Goal: Task Accomplishment & Management: Complete application form

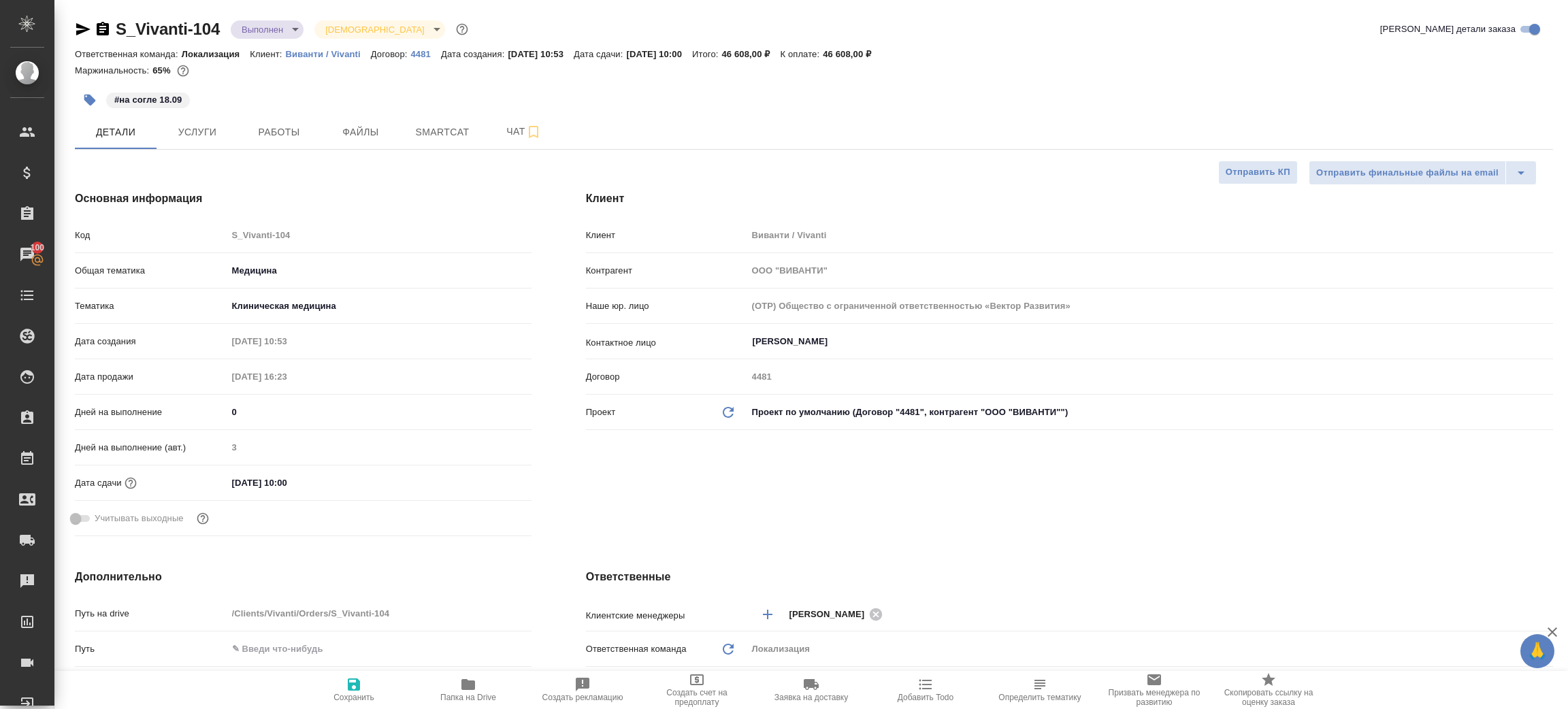
select select "RU"
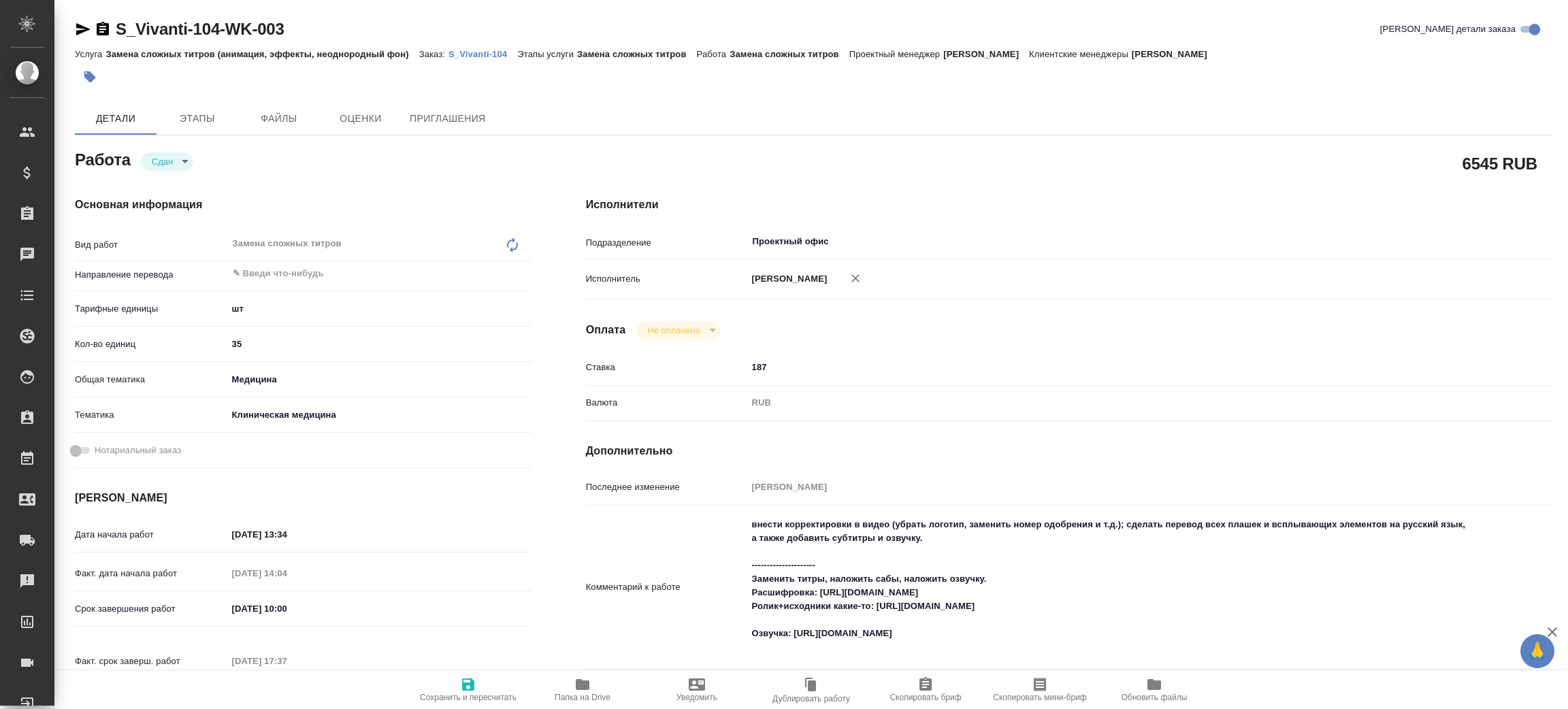
type textarea "x"
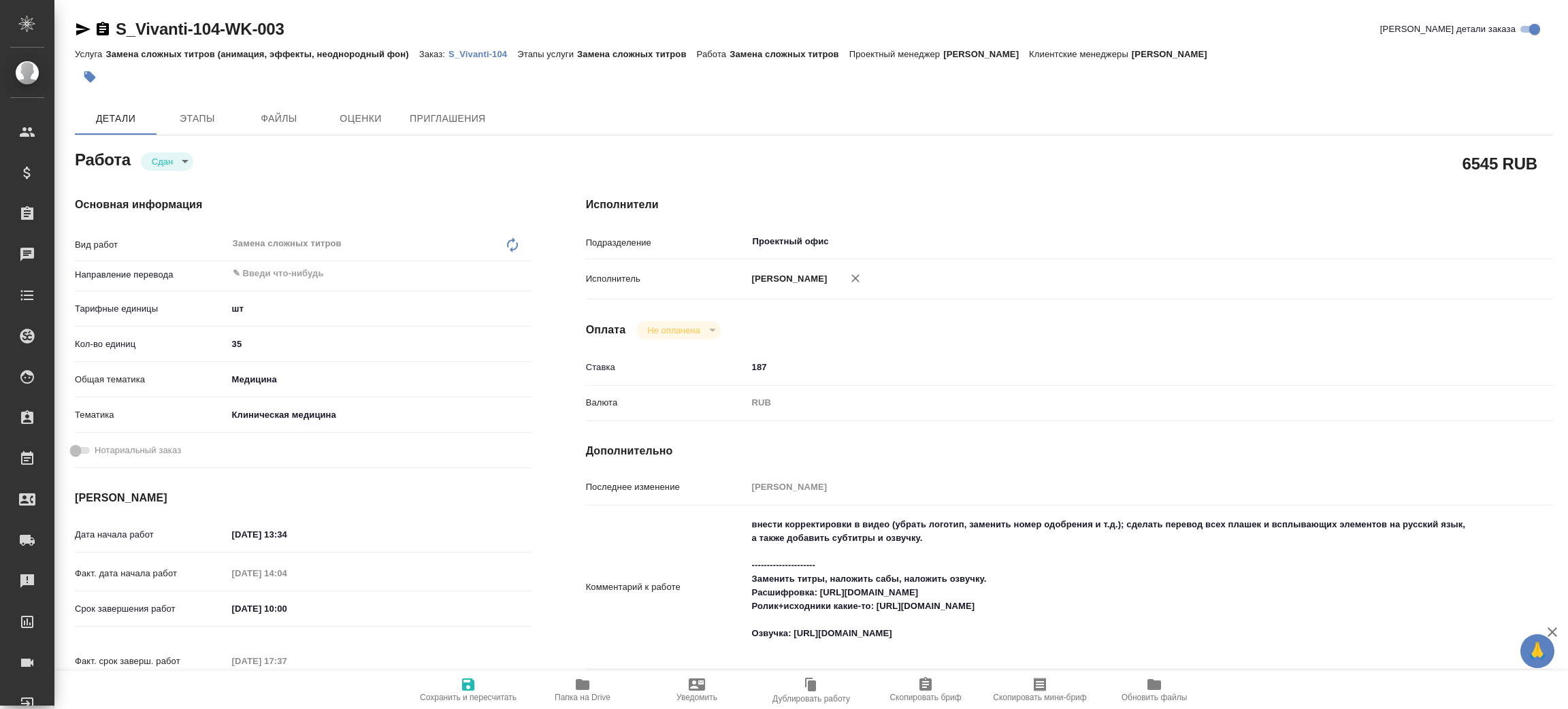
type textarea "x"
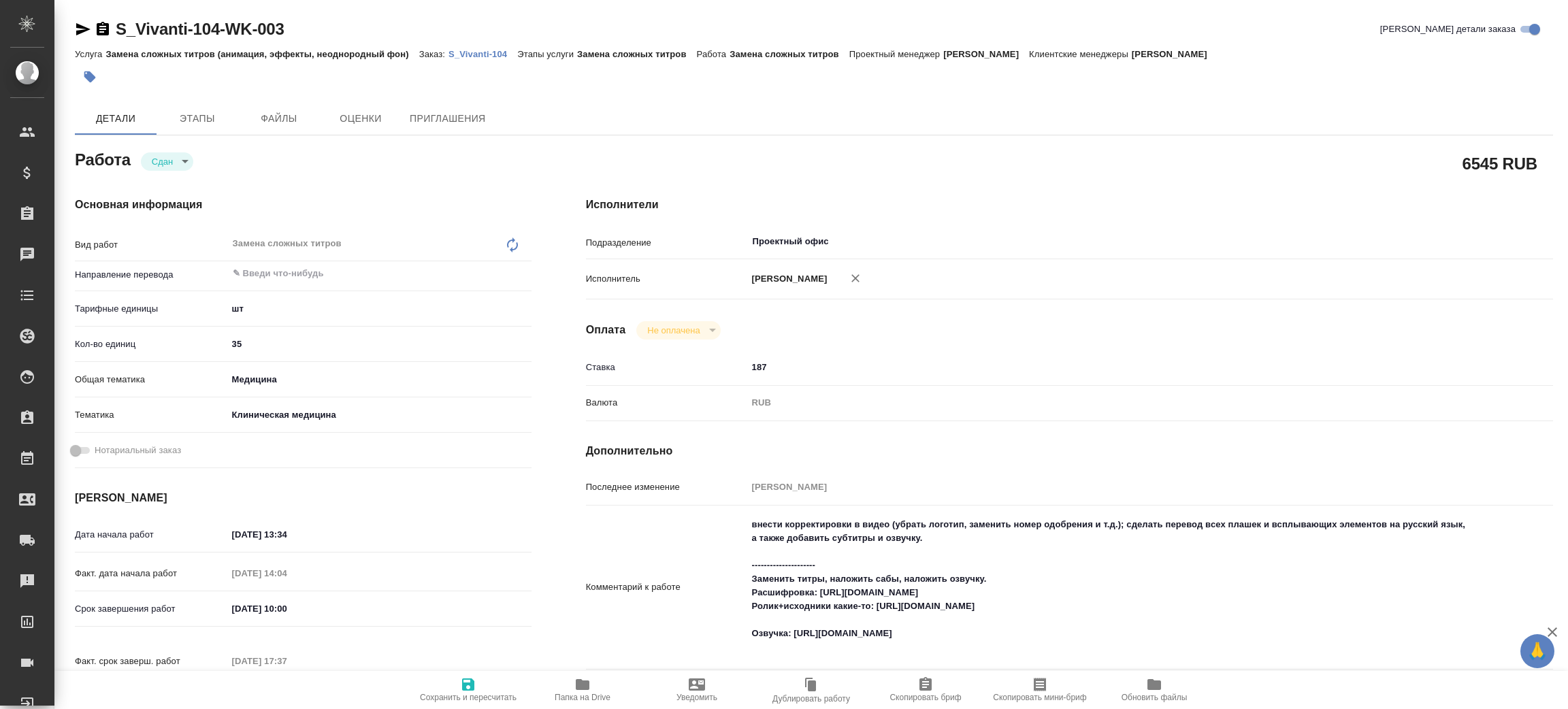
type textarea "x"
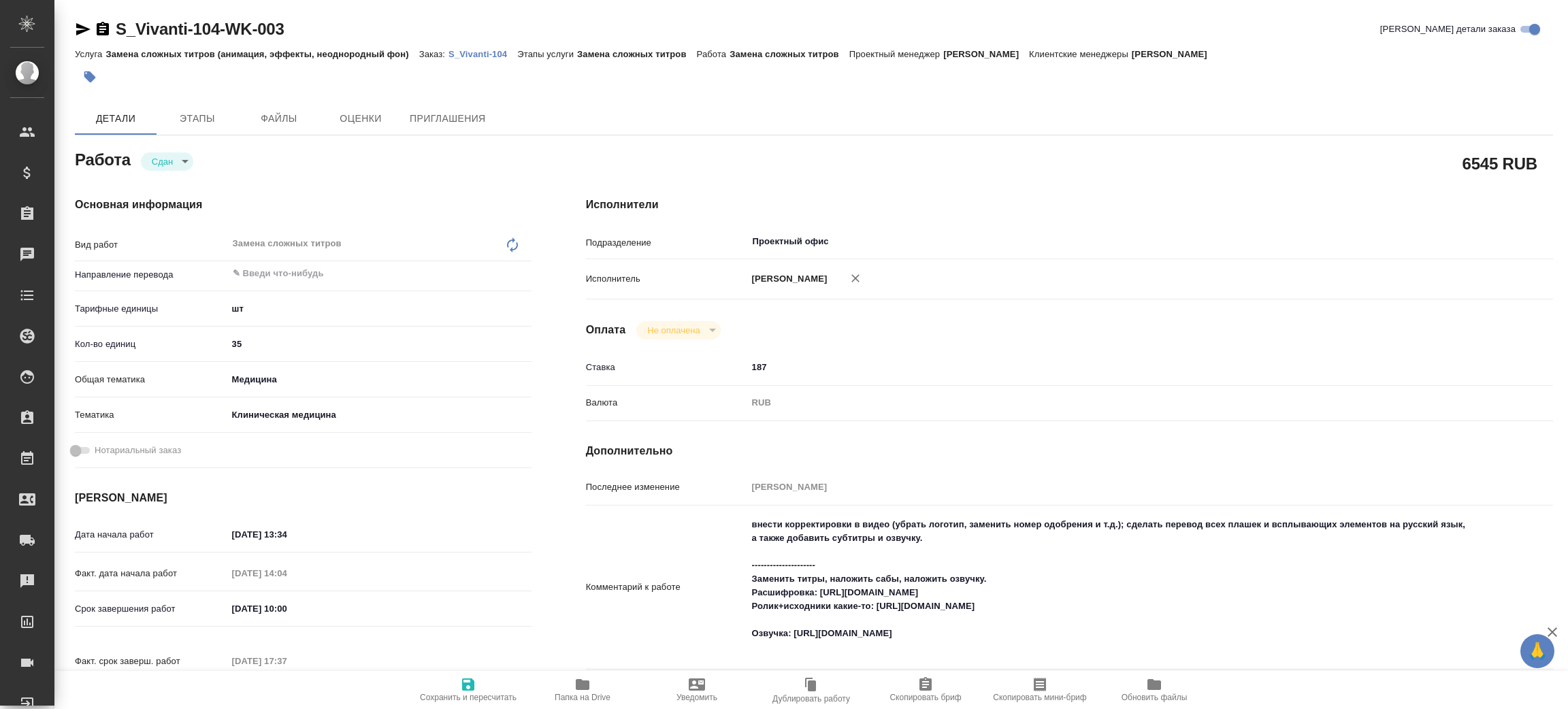
type textarea "x"
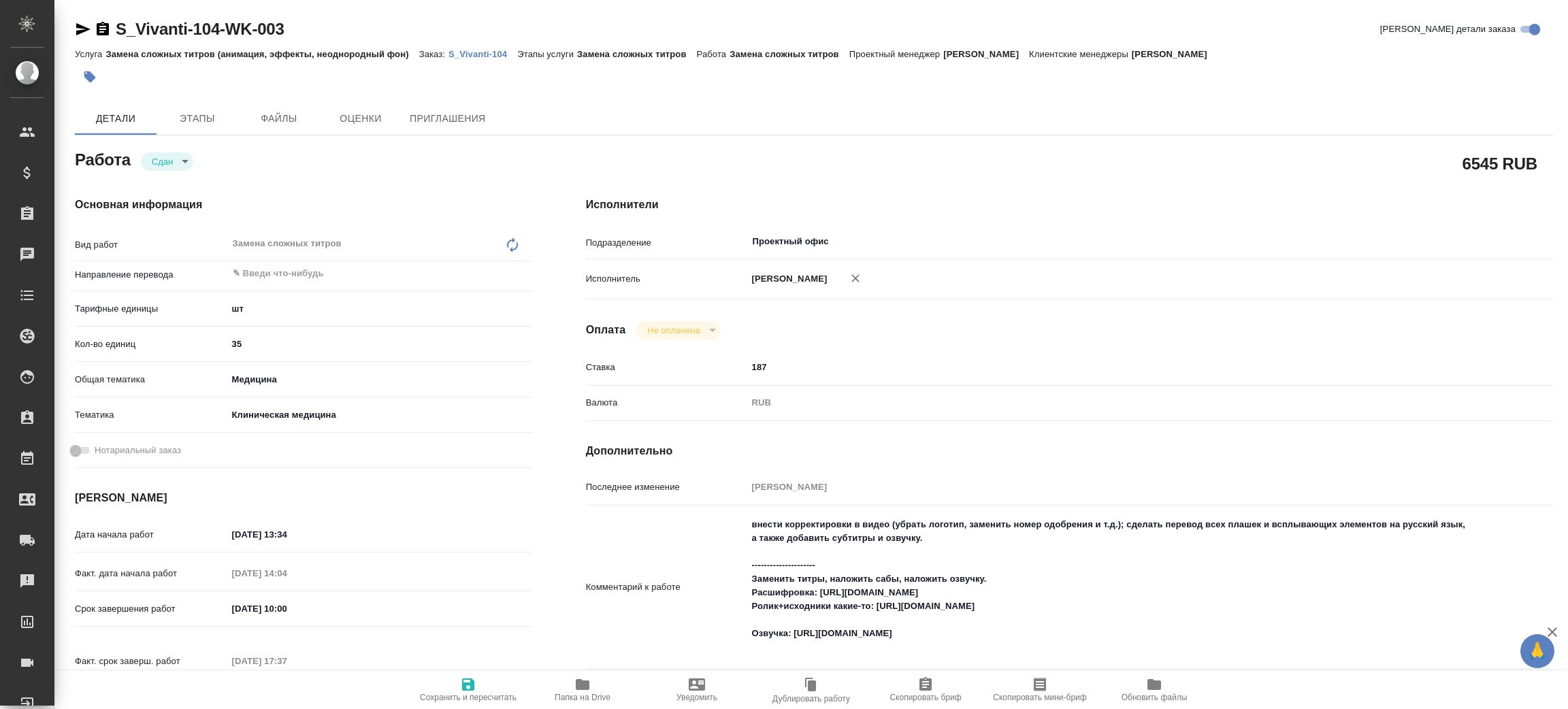
click at [487, 52] on p "S_Vivanti-104" at bounding box center [482, 53] width 68 height 10
type textarea "x"
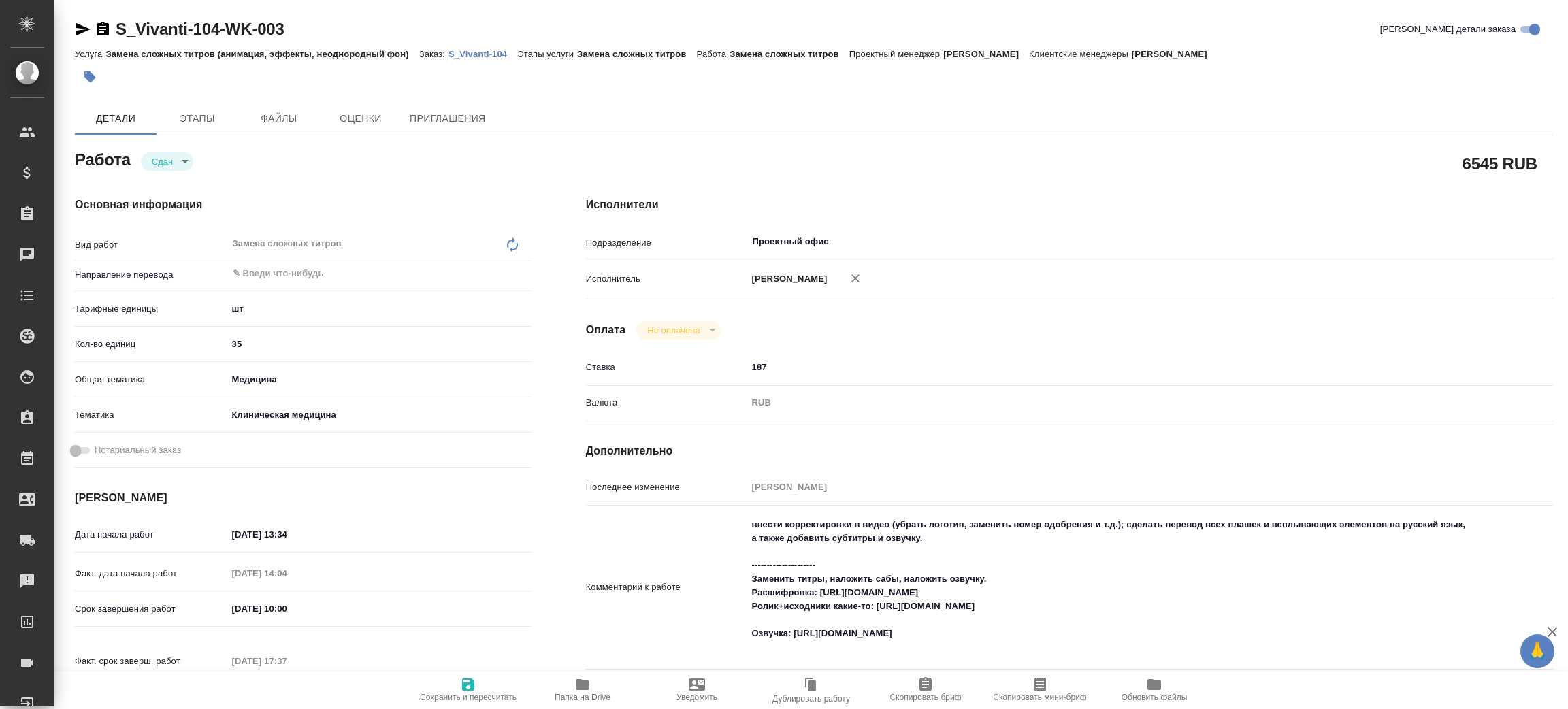
type textarea "x"
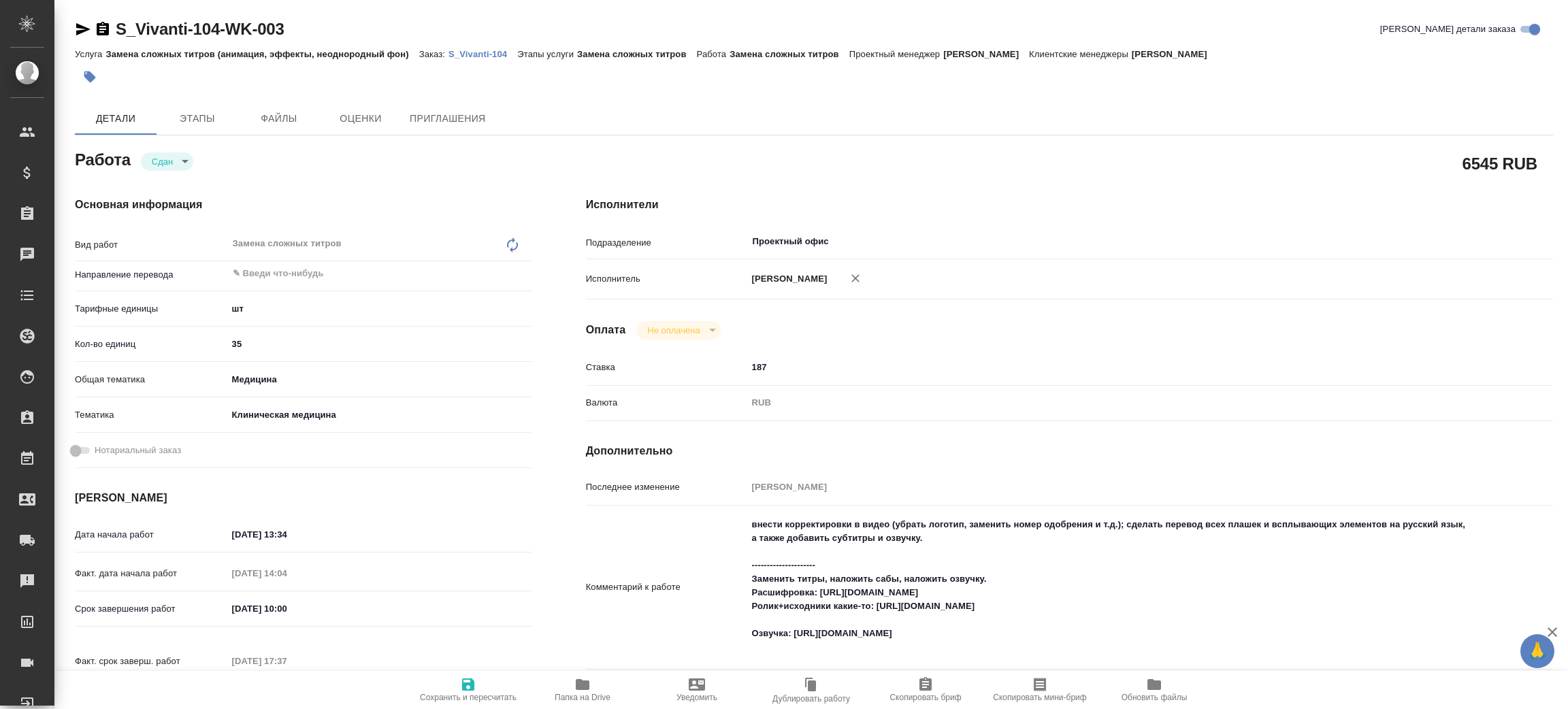
type textarea "x"
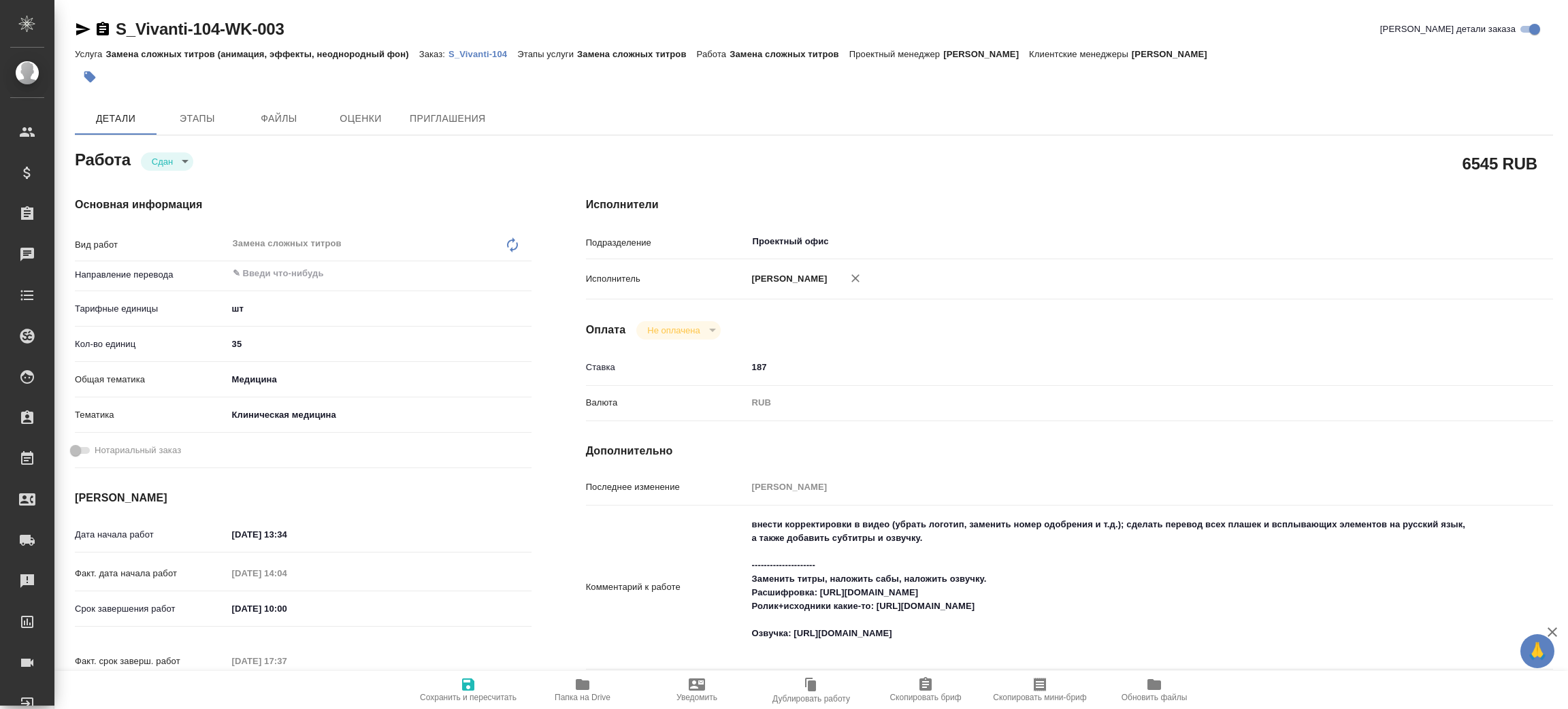
type textarea "x"
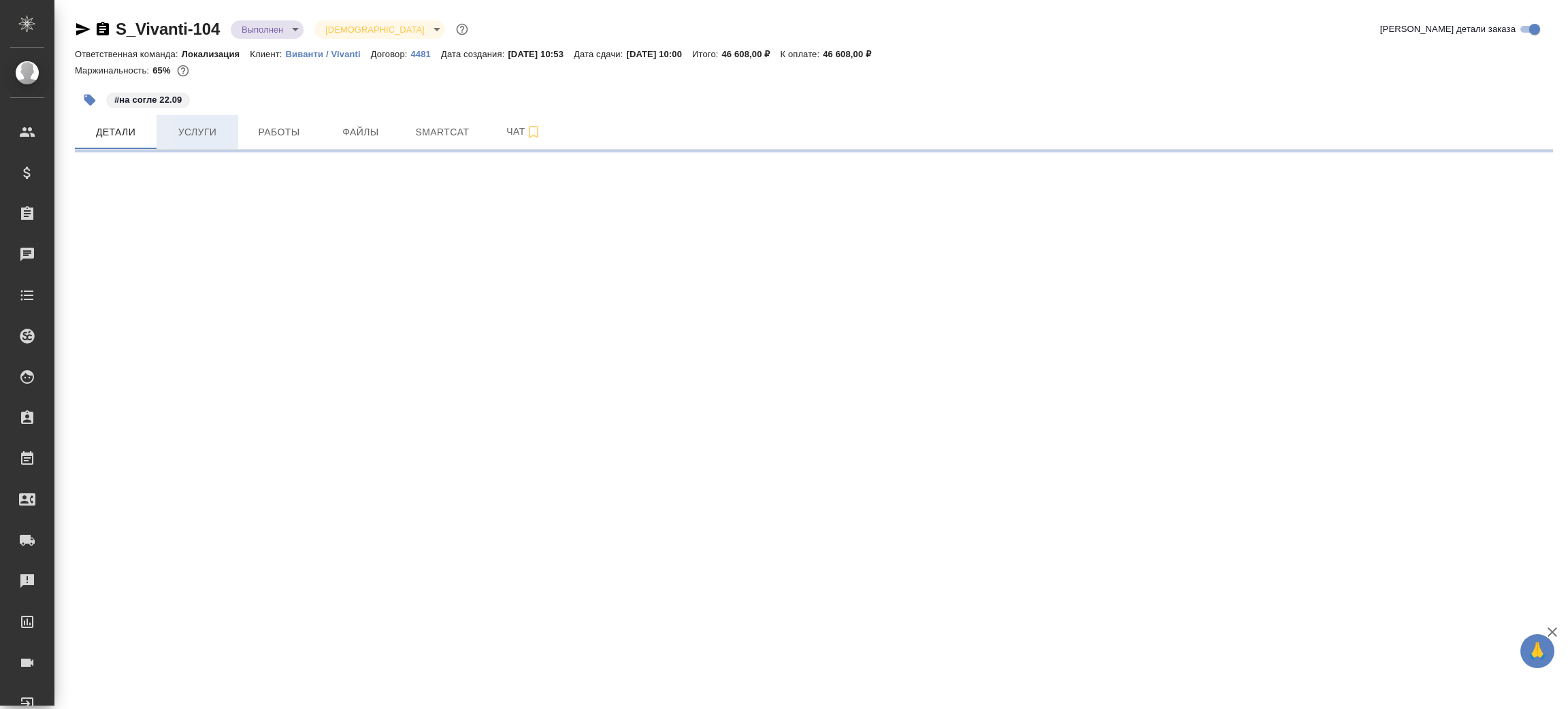
select select "RU"
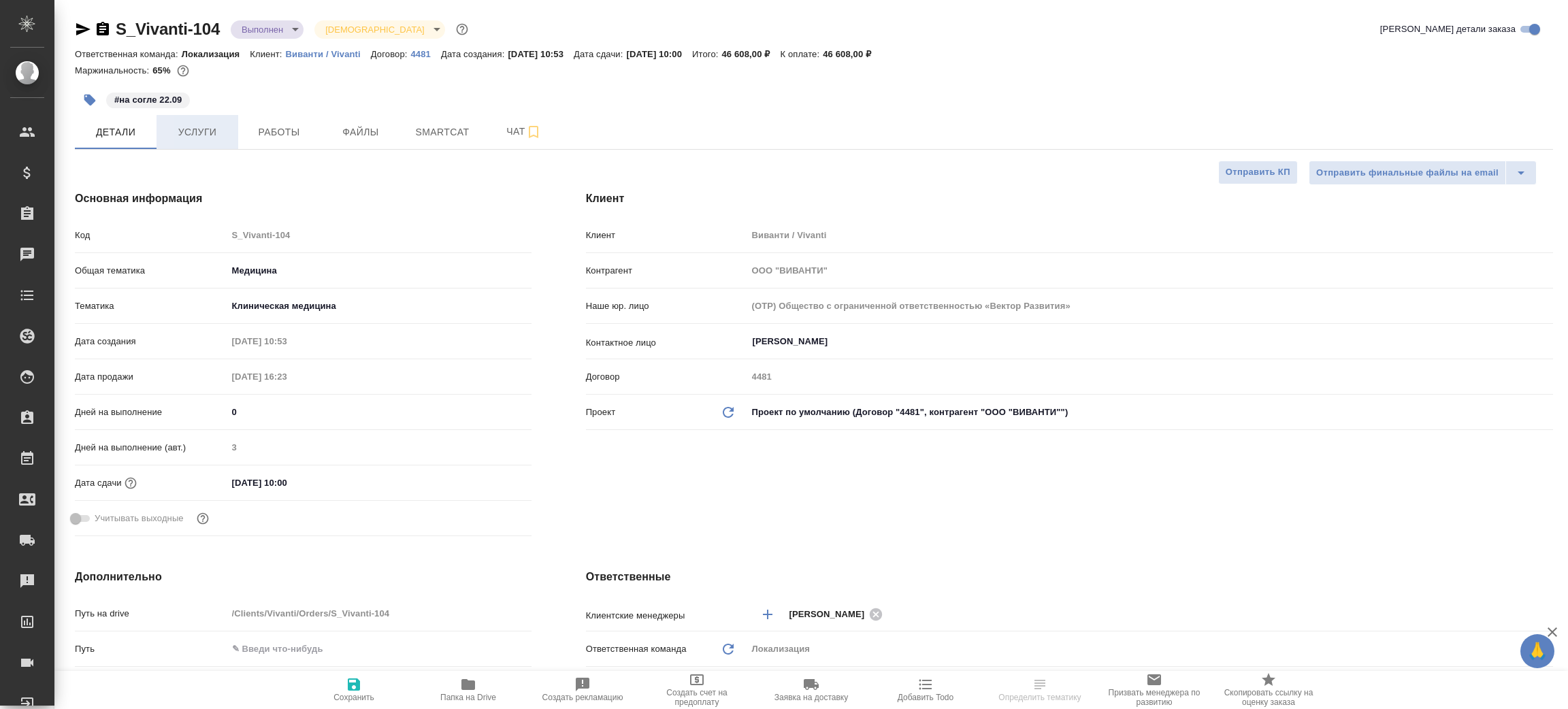
type textarea "x"
click at [191, 121] on button "Услуги" at bounding box center [197, 132] width 82 height 34
type input "[PERSON_NAME]"
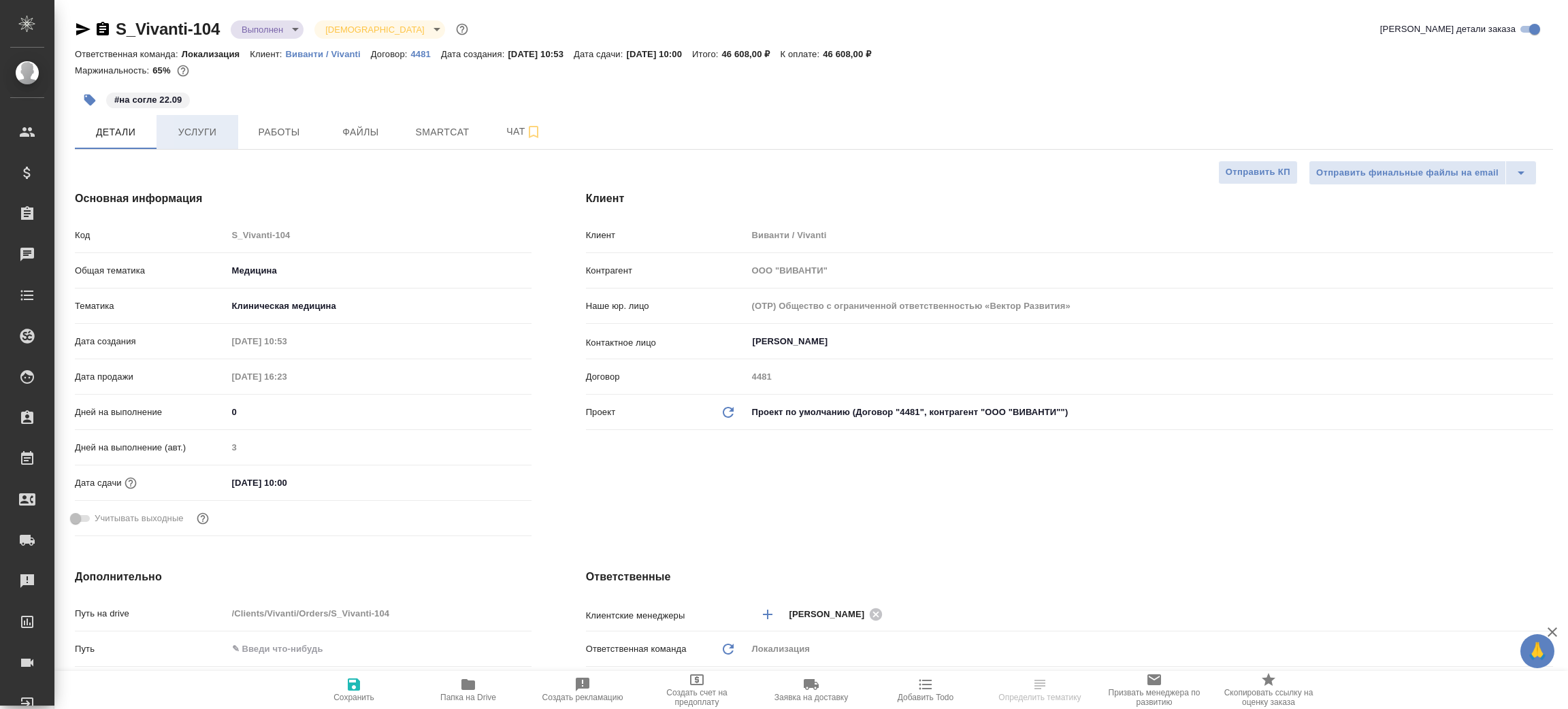
type input "[PERSON_NAME]"
